Goal: Browse casually: Explore the website without a specific task or goal

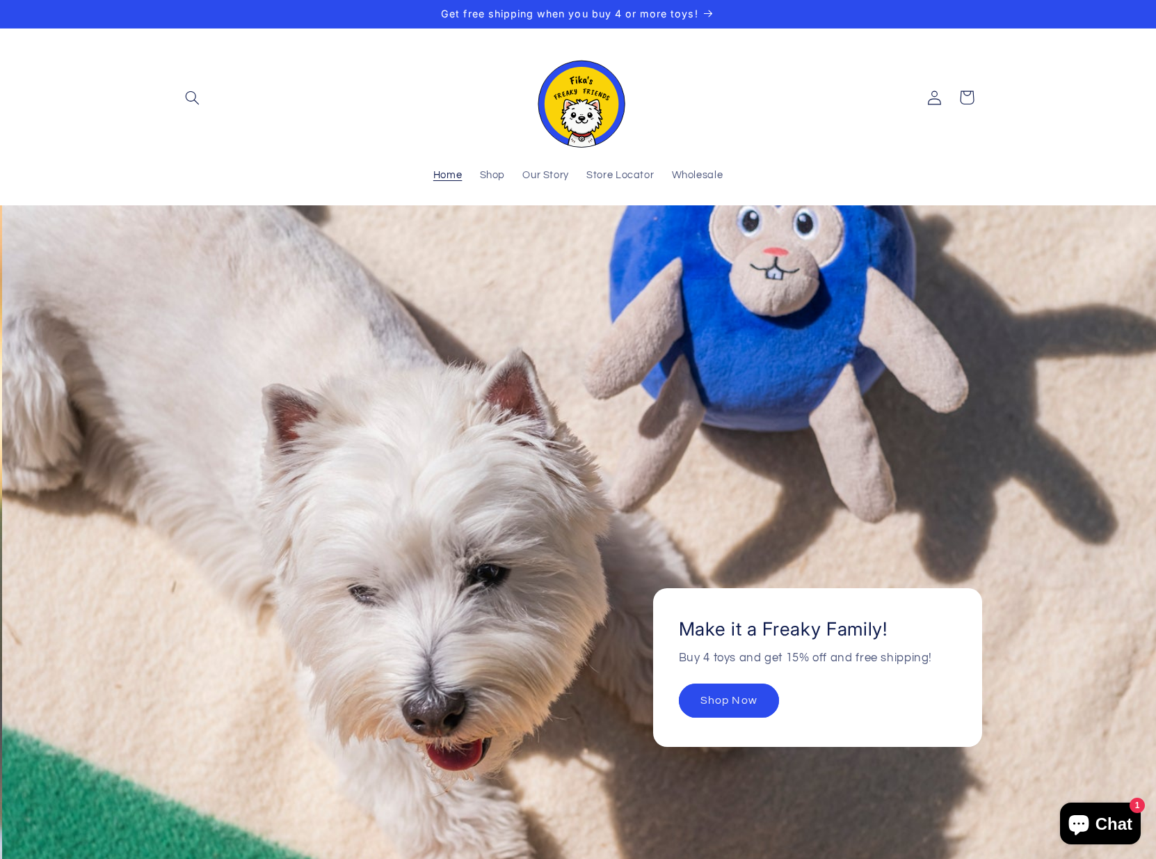
scroll to position [0, 1156]
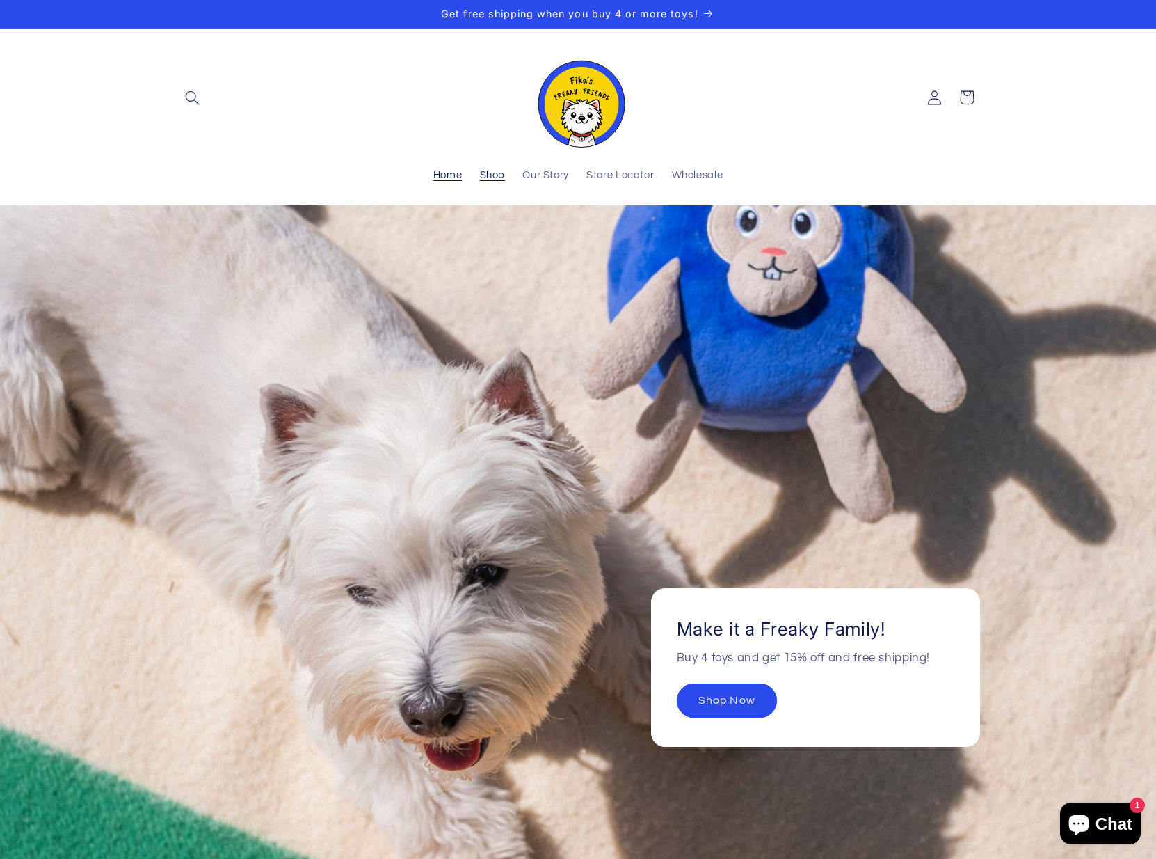
click at [496, 175] on span "Shop" at bounding box center [493, 175] width 26 height 13
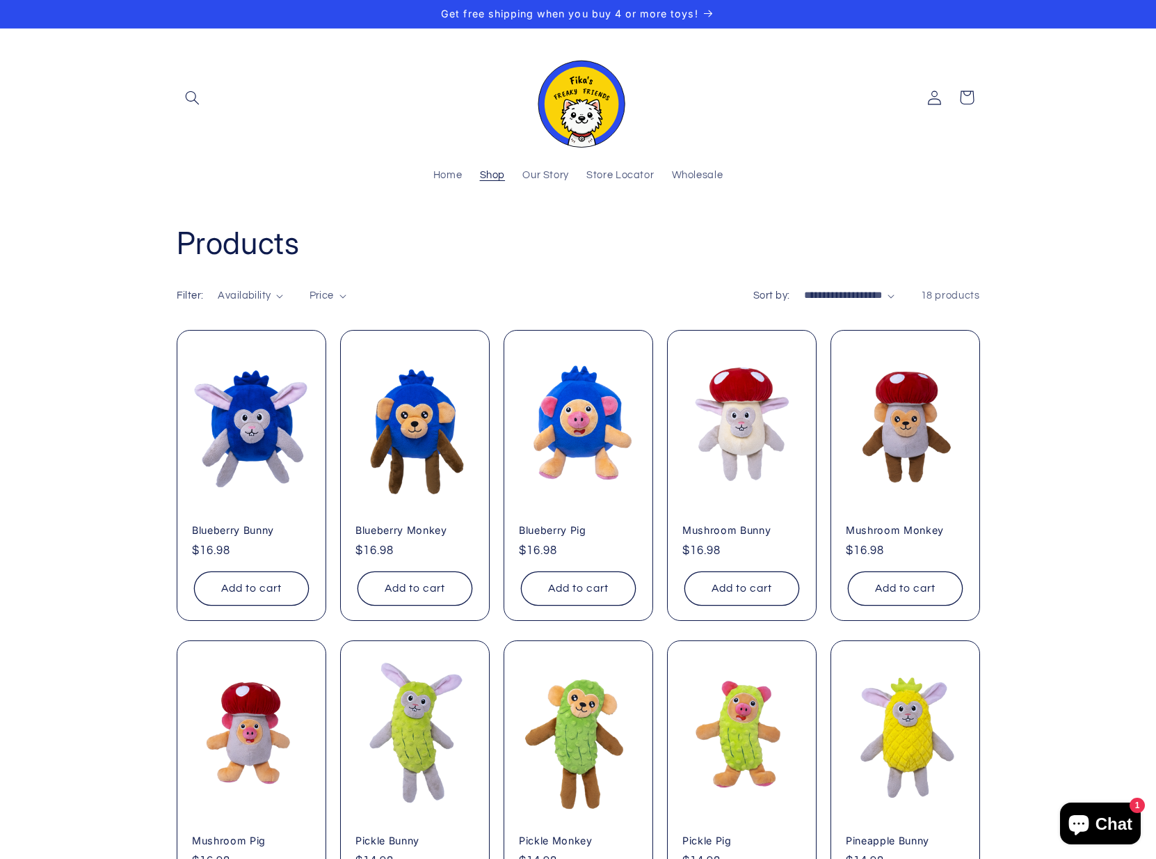
click at [581, 129] on img at bounding box center [577, 97] width 97 height 99
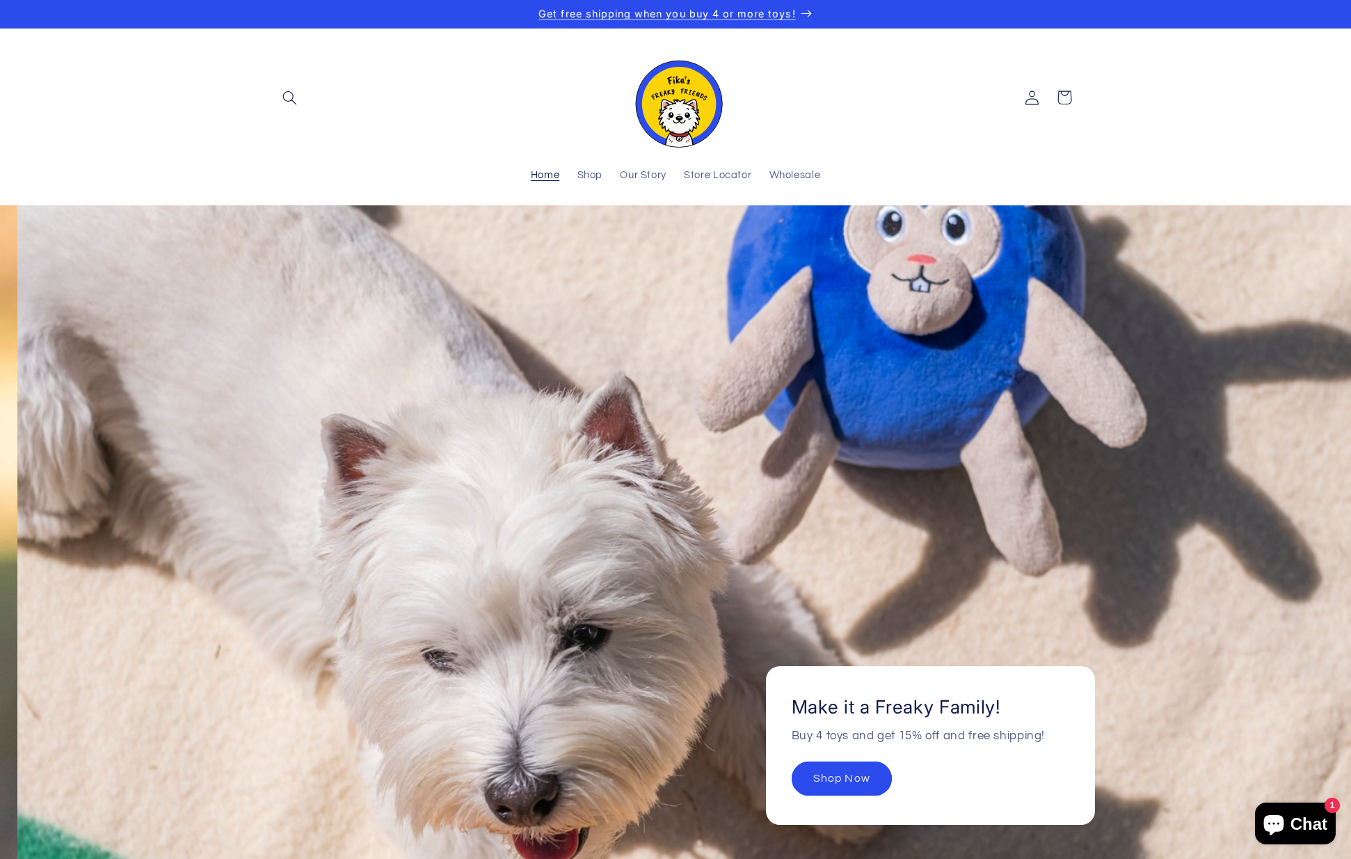
scroll to position [0, 1350]
